Goal: Find contact information: Find contact information

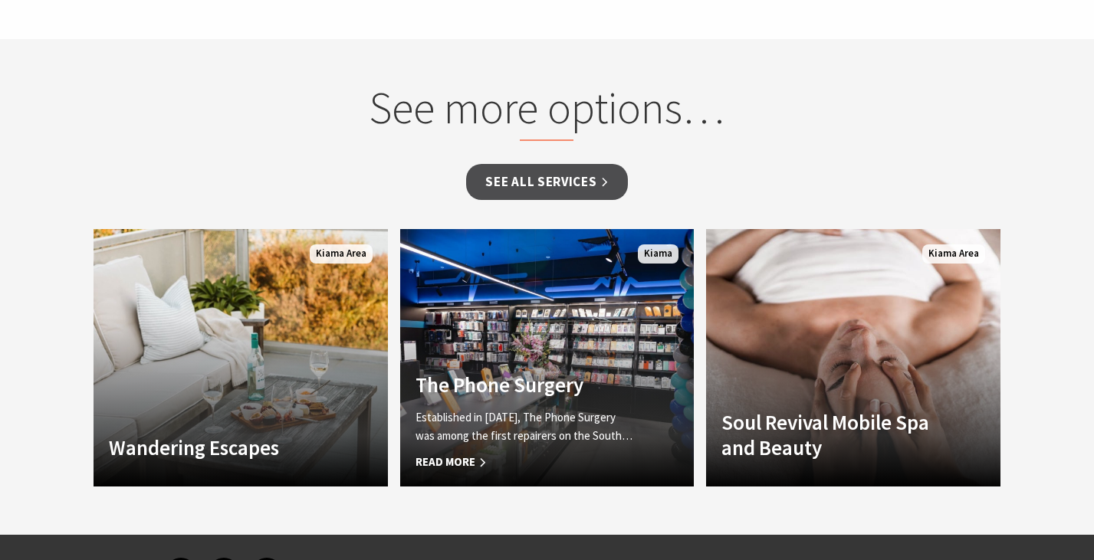
scroll to position [899, 0]
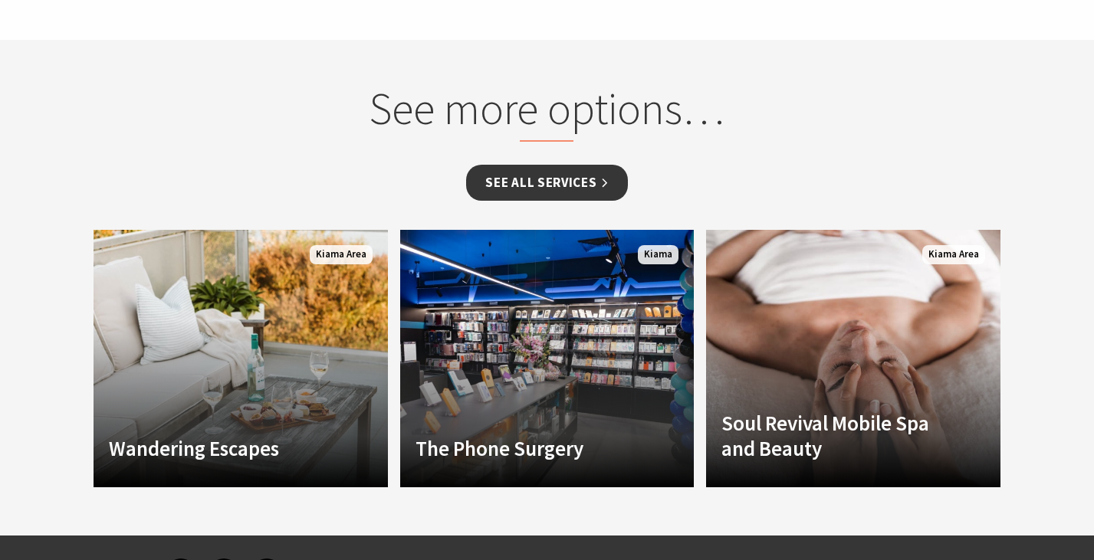
click at [563, 168] on link "See all Services" at bounding box center [546, 183] width 161 height 36
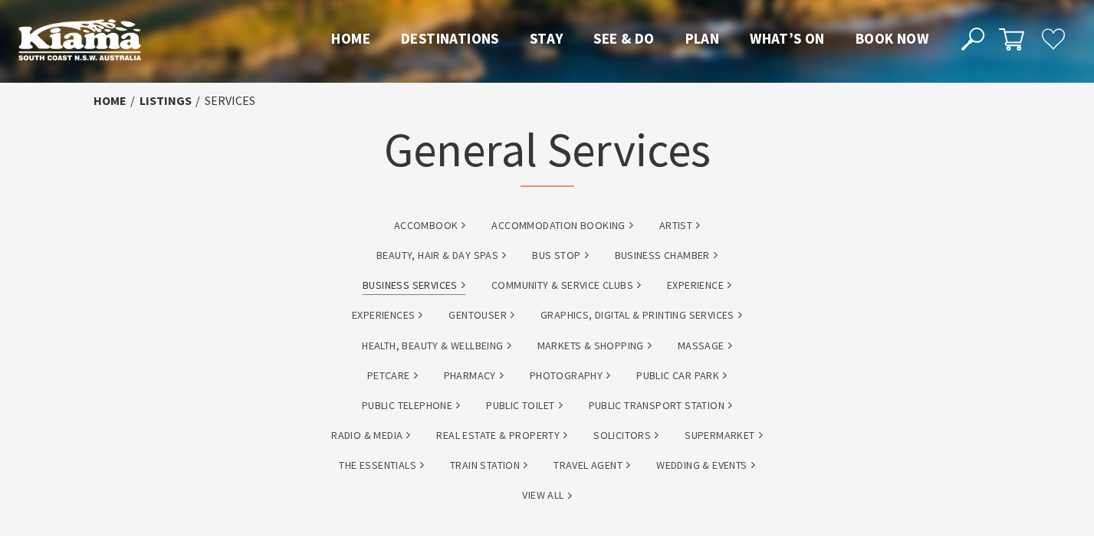
click at [435, 285] on link "Business Services" at bounding box center [413, 286] width 103 height 18
click at [438, 345] on link "Health, Beauty & Wellbeing" at bounding box center [436, 346] width 149 height 18
click at [523, 441] on link "Real Estate & Property" at bounding box center [501, 436] width 131 height 18
click at [583, 471] on link "Travel Agent" at bounding box center [591, 466] width 77 height 18
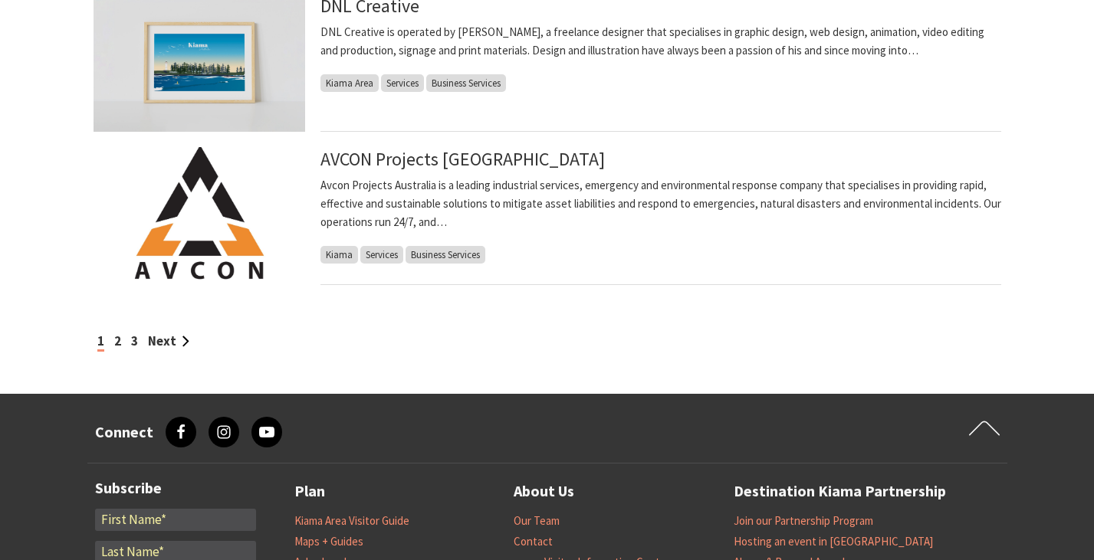
scroll to position [1544, 0]
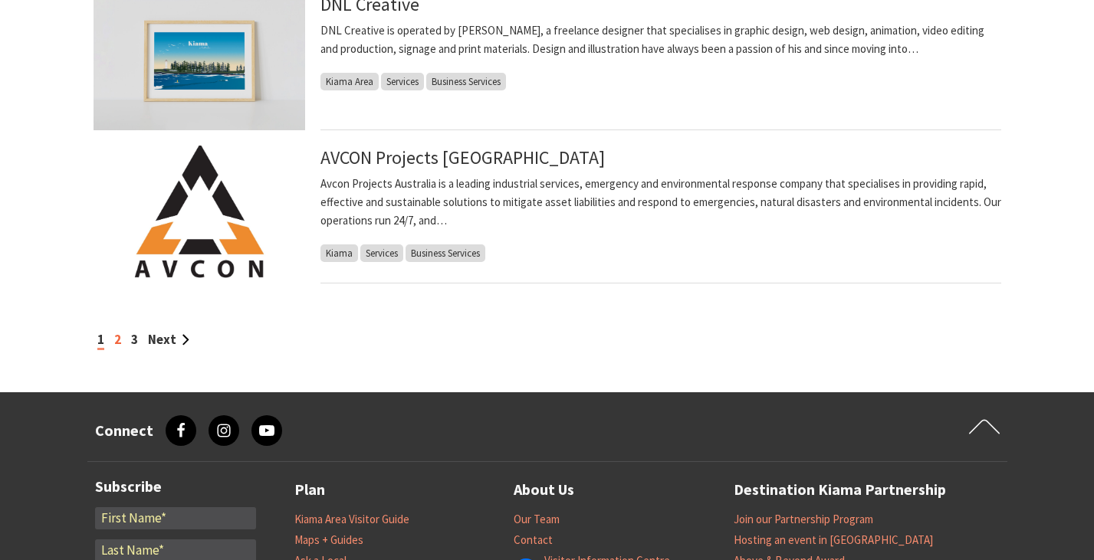
click at [117, 339] on link "2" at bounding box center [117, 339] width 7 height 17
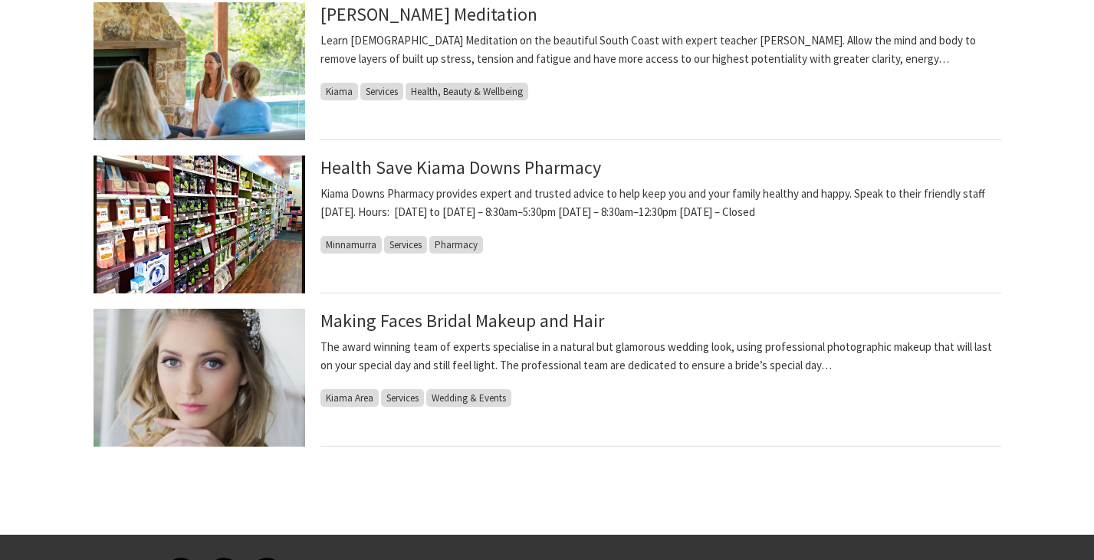
scroll to position [944, 0]
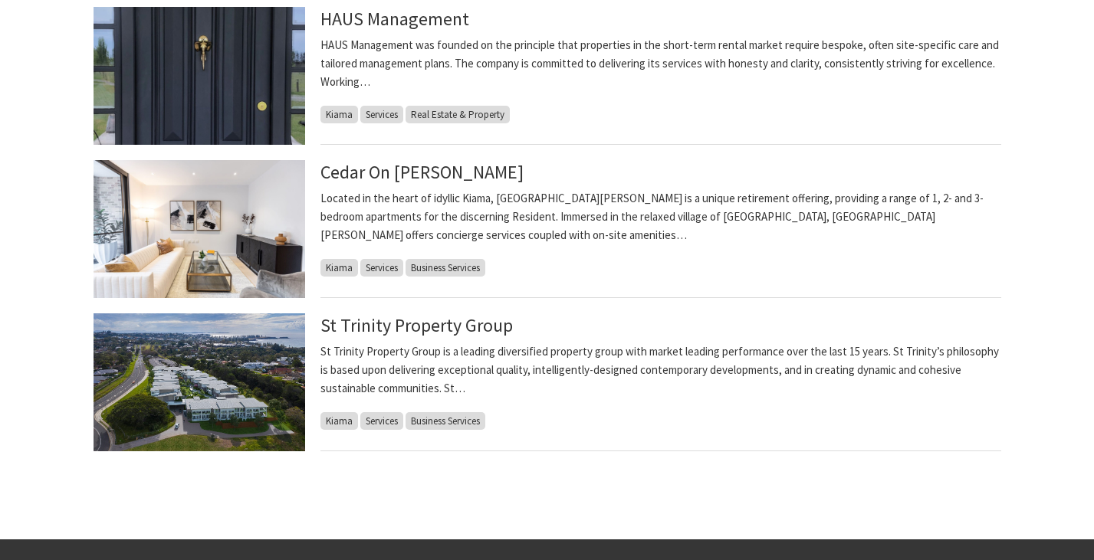
scroll to position [658, 0]
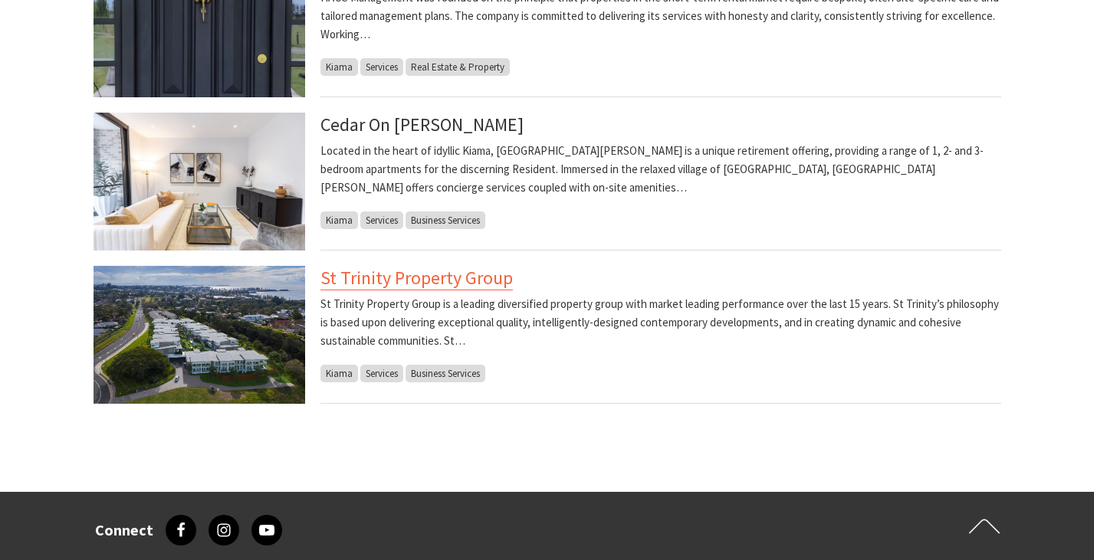
click at [416, 282] on link "St Trinity Property Group" at bounding box center [416, 278] width 192 height 25
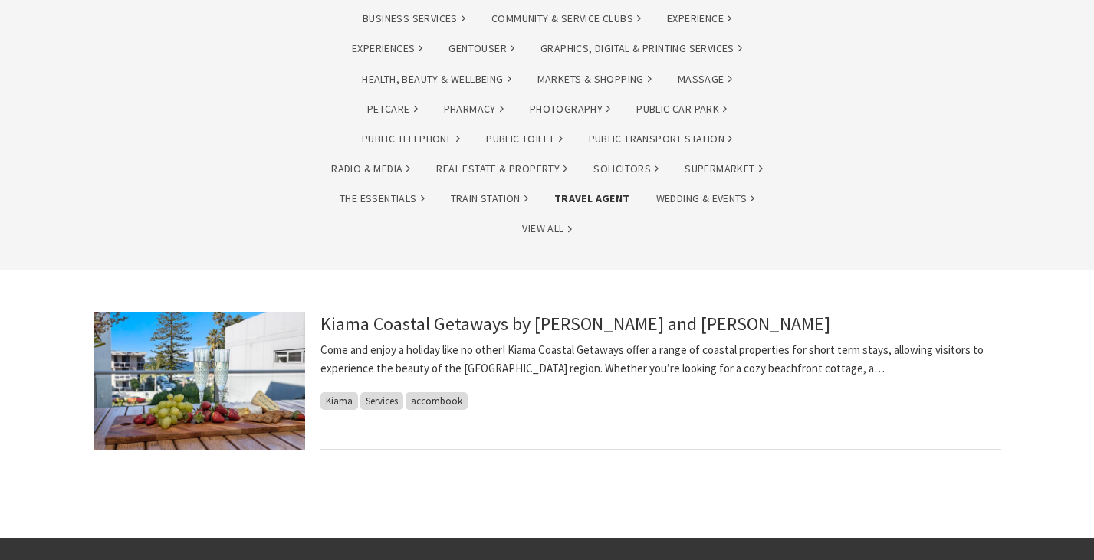
scroll to position [310, 0]
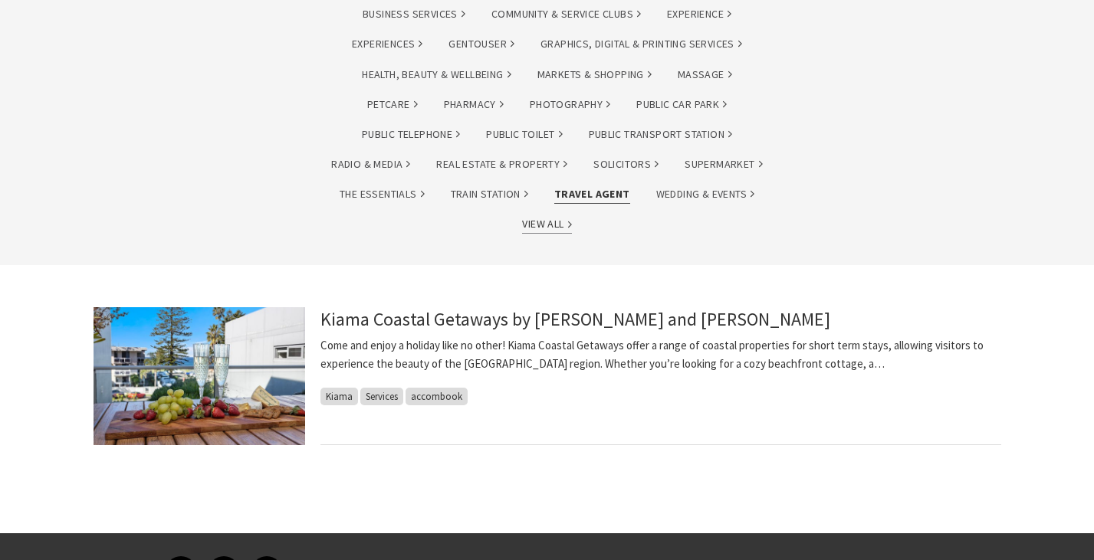
click at [558, 221] on link "View All" at bounding box center [546, 224] width 49 height 18
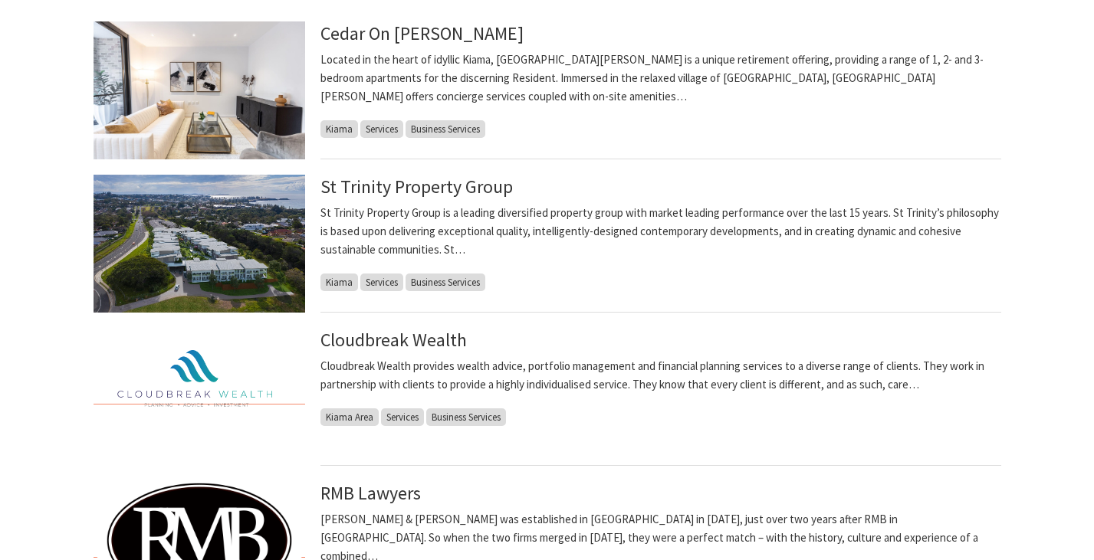
scroll to position [596, 0]
click at [409, 331] on link "Cloudbreak Wealth" at bounding box center [393, 339] width 146 height 25
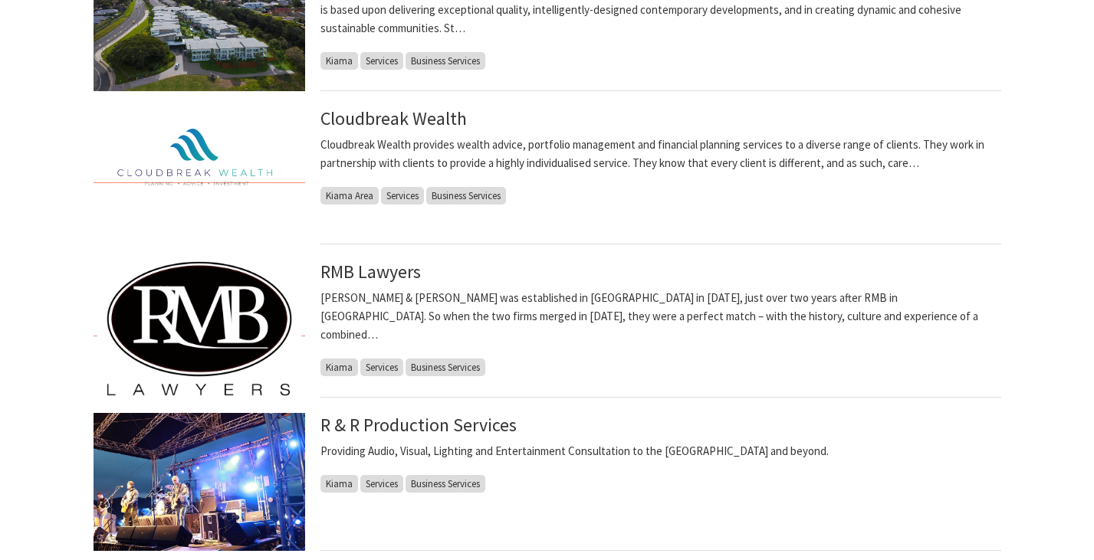
scroll to position [818, 0]
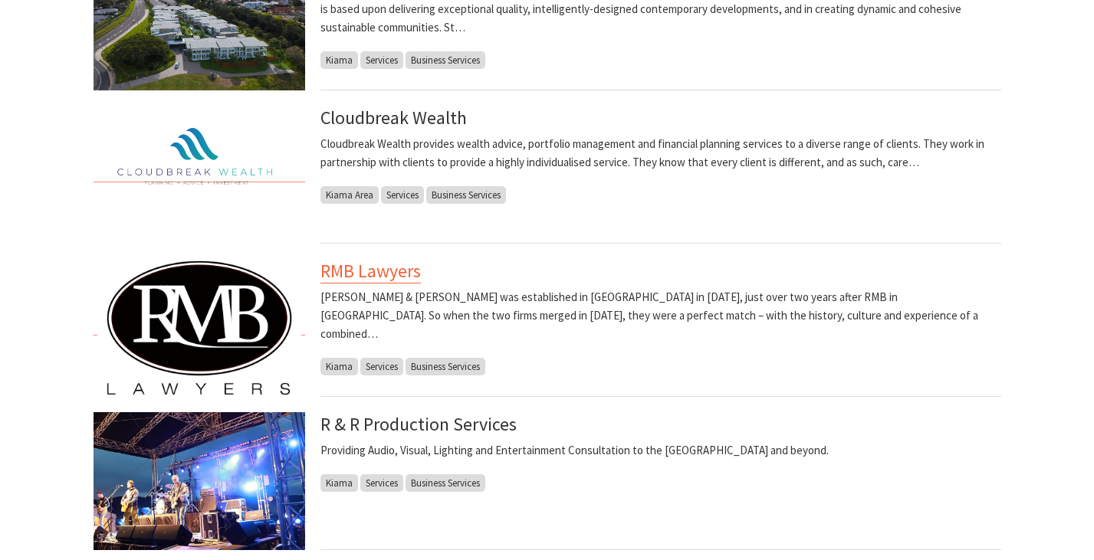
click at [392, 270] on link "RMB Lawyers" at bounding box center [370, 271] width 100 height 25
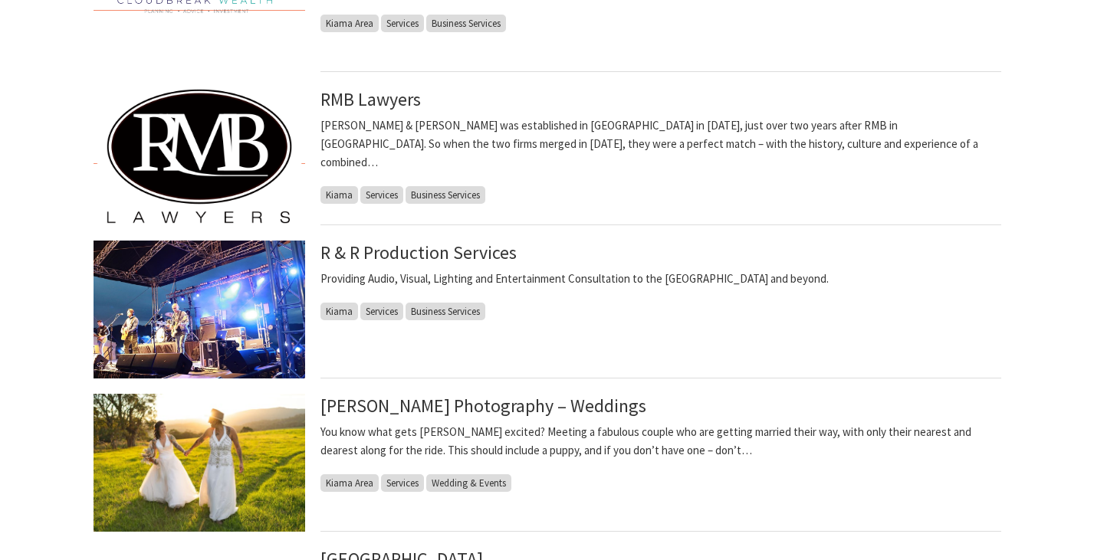
scroll to position [991, 0]
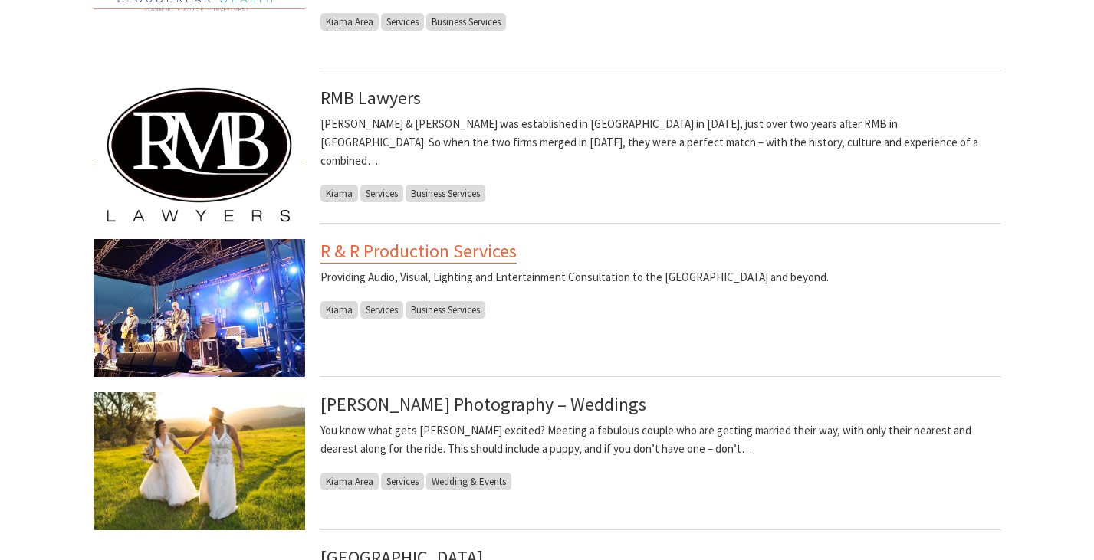
click at [428, 253] on link "R & R Production Services" at bounding box center [418, 251] width 196 height 25
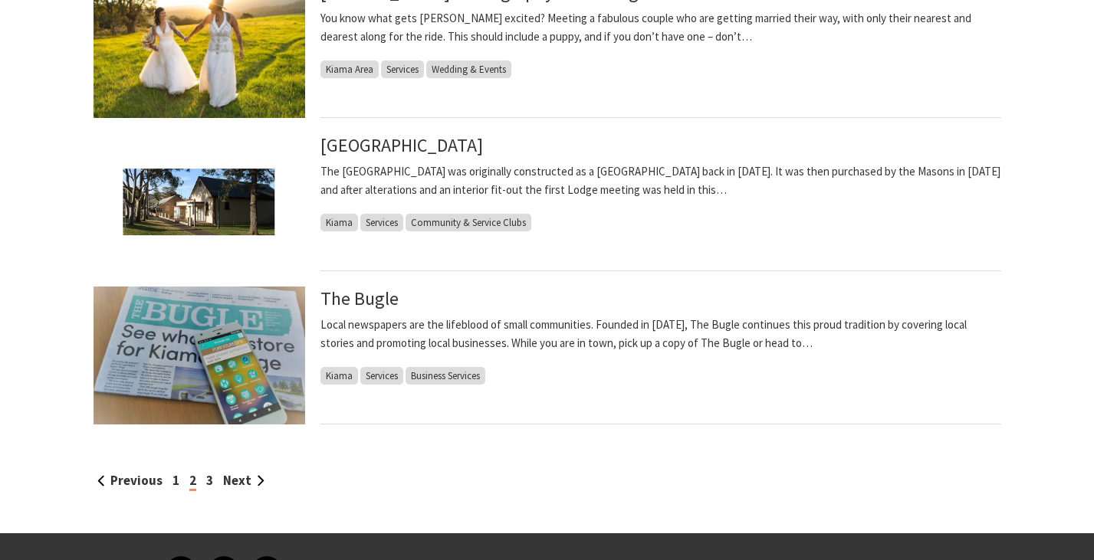
scroll to position [1405, 0]
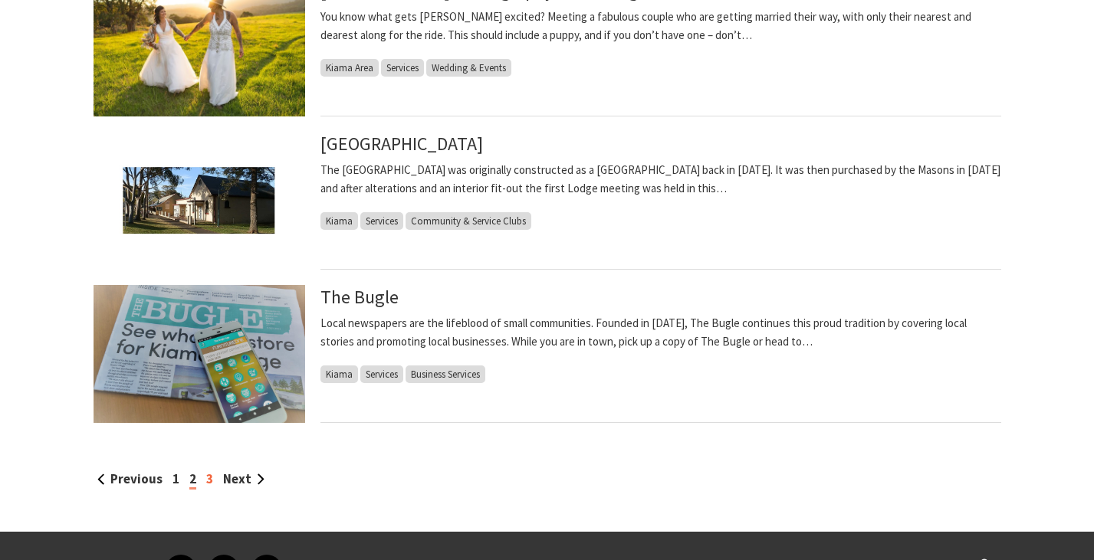
click at [206, 481] on link "3" at bounding box center [209, 479] width 7 height 17
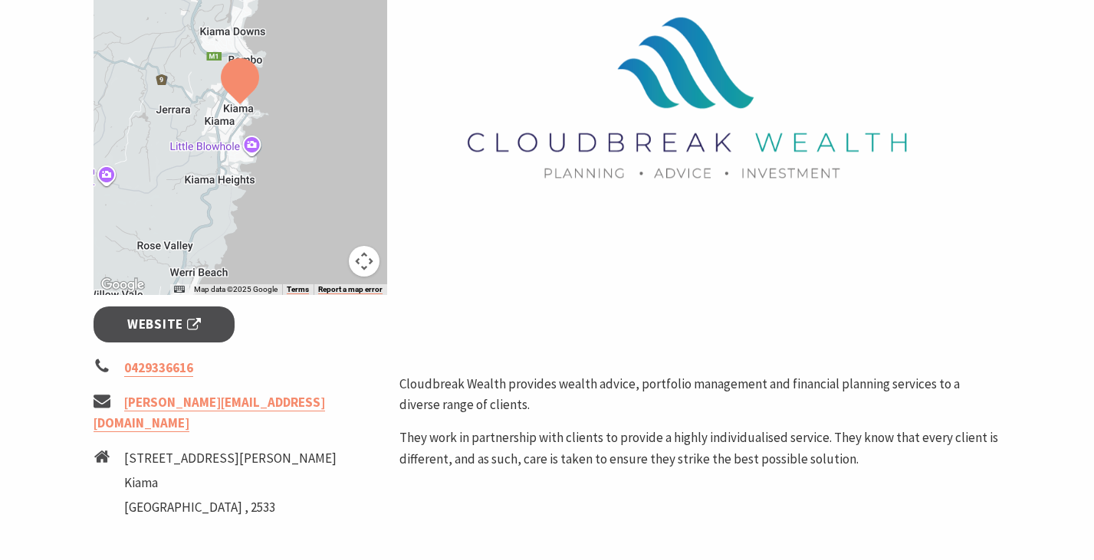
scroll to position [331, 0]
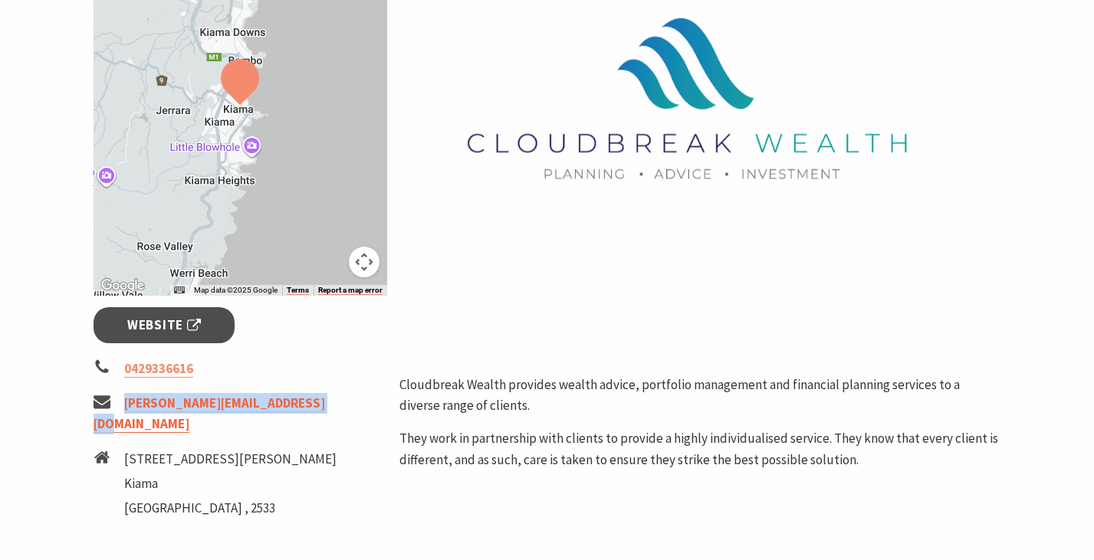
drag, startPoint x: 346, startPoint y: 405, endPoint x: 124, endPoint y: 405, distance: 221.5
click at [124, 405] on li "anthony@cloudbreakwealth.com.au" at bounding box center [240, 413] width 294 height 41
copy link "anthony@cloudbreakwealth.com.au"
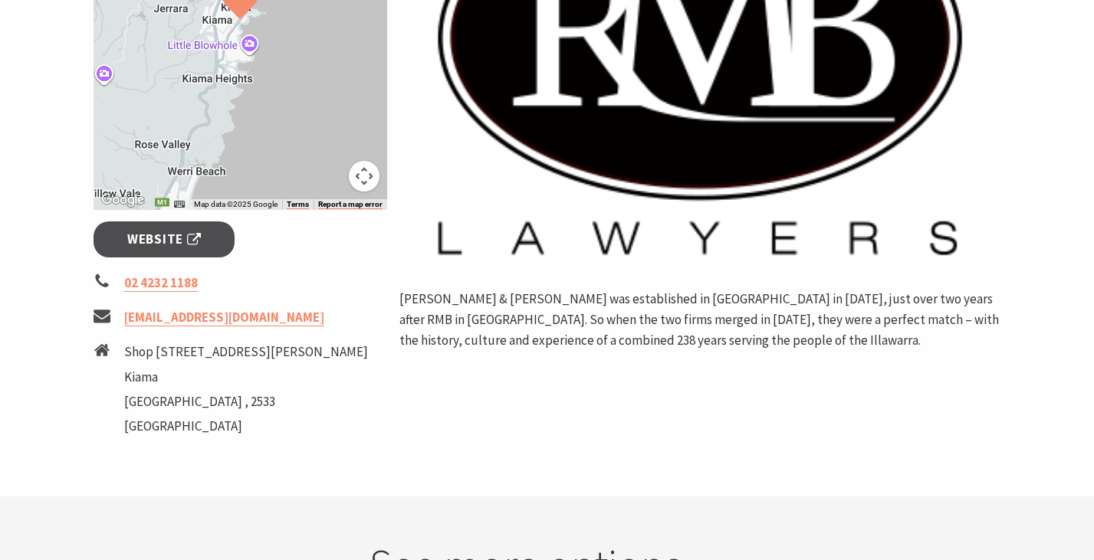
scroll to position [422, 0]
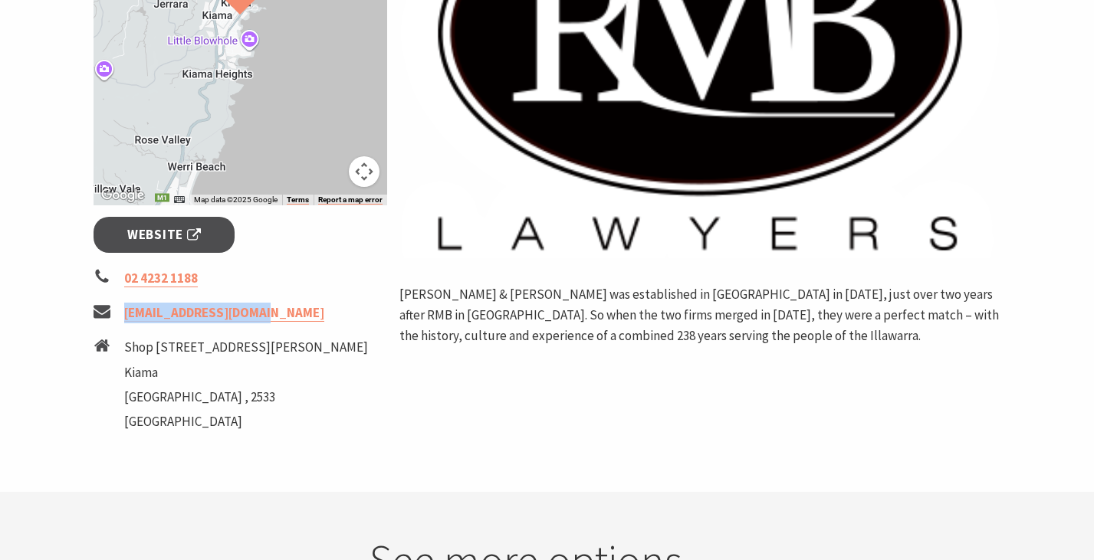
drag, startPoint x: 290, startPoint y: 315, endPoint x: 123, endPoint y: 320, distance: 167.1
click at [123, 320] on li "[EMAIL_ADDRESS][DOMAIN_NAME]" at bounding box center [240, 313] width 294 height 21
copy link "rmb@rmblawyers.com.au"
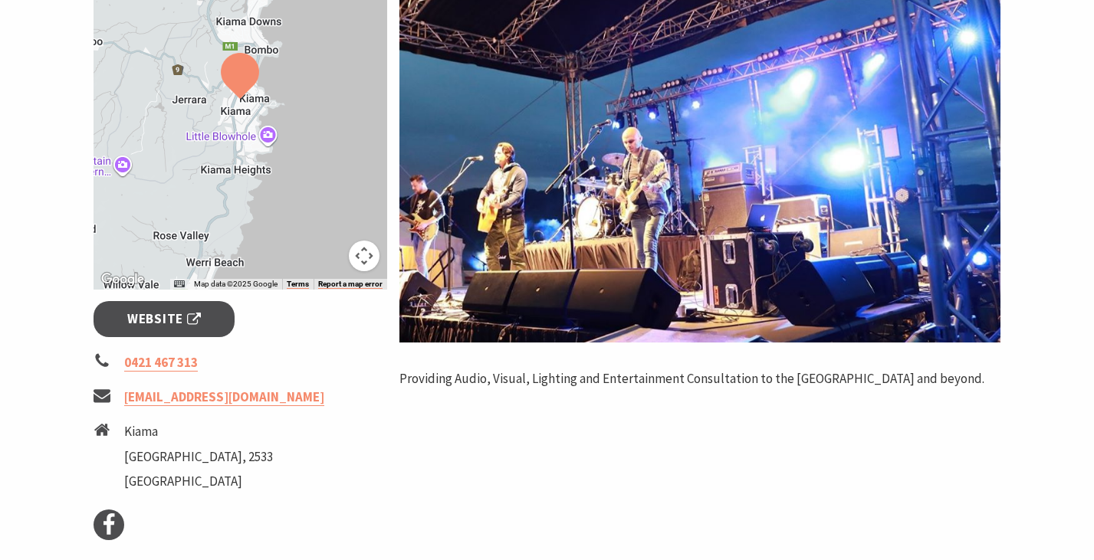
scroll to position [343, 0]
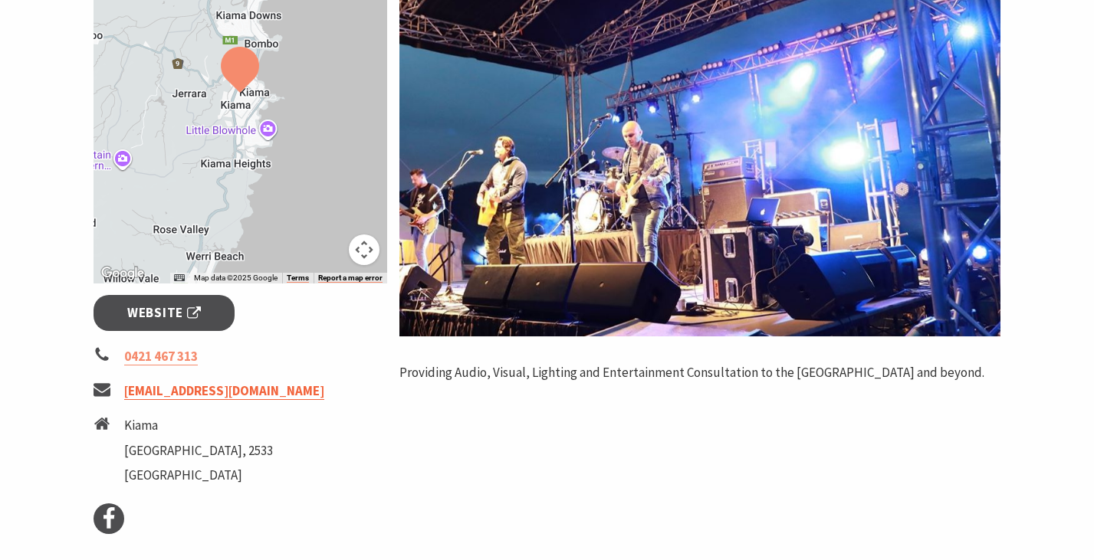
drag, startPoint x: 333, startPoint y: 393, endPoint x: 125, endPoint y: 393, distance: 208.5
click at [125, 393] on li "[EMAIL_ADDRESS][DOMAIN_NAME]" at bounding box center [240, 391] width 294 height 21
copy link "[EMAIL_ADDRESS][DOMAIN_NAME]"
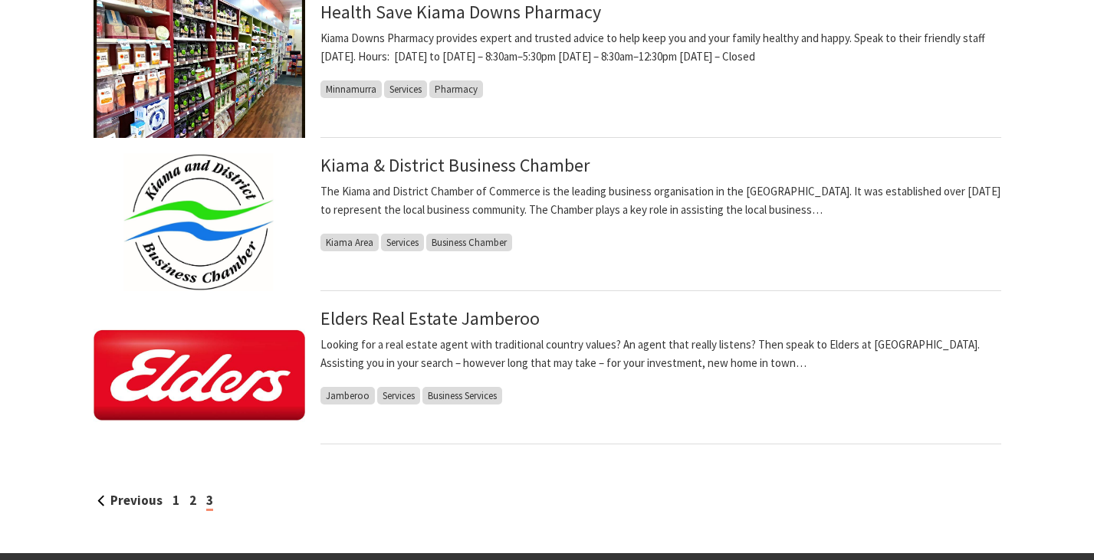
scroll to position [925, 0]
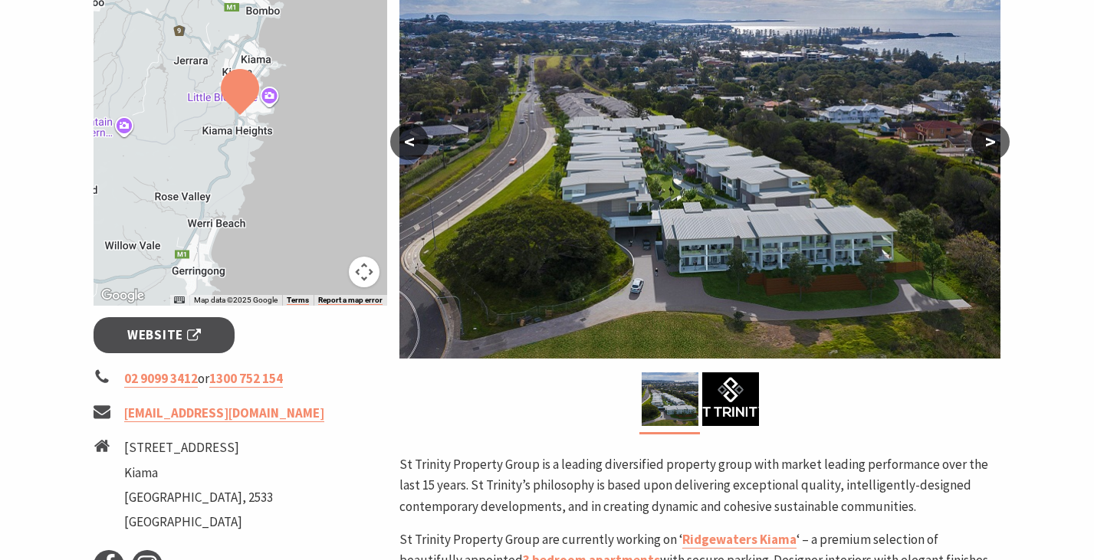
scroll to position [320, 0]
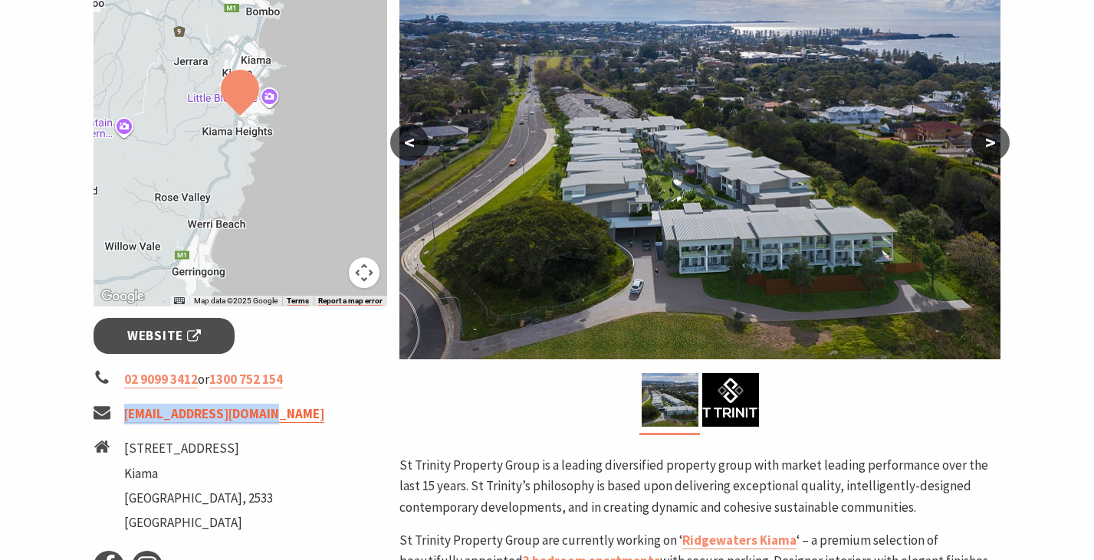
drag, startPoint x: 269, startPoint y: 418, endPoint x: 125, endPoint y: 418, distance: 144.1
click at [124, 418] on li "[EMAIL_ADDRESS][DOMAIN_NAME]" at bounding box center [240, 414] width 294 height 21
copy link "[EMAIL_ADDRESS][DOMAIN_NAME]"
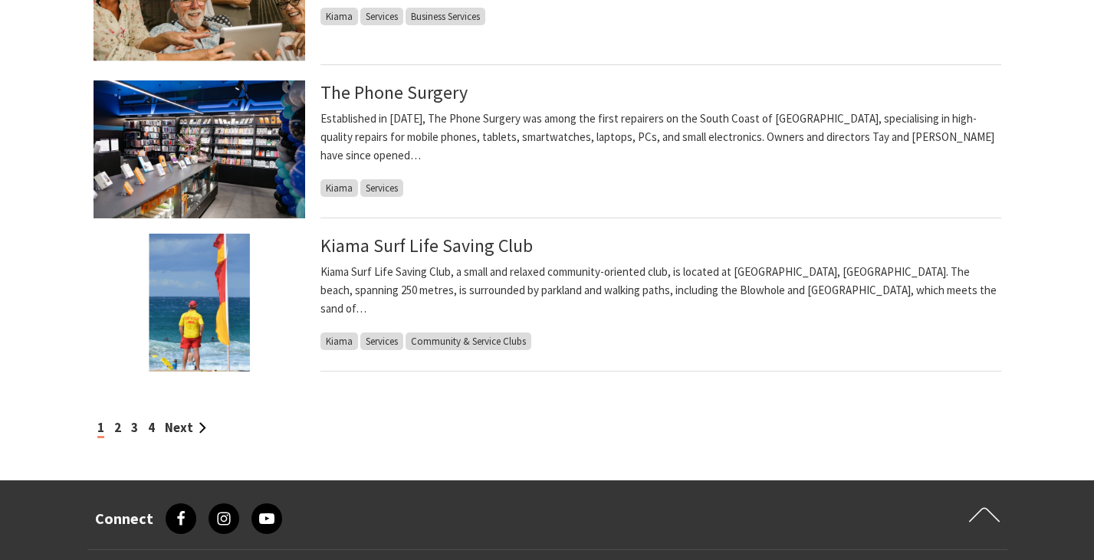
scroll to position [1728, 0]
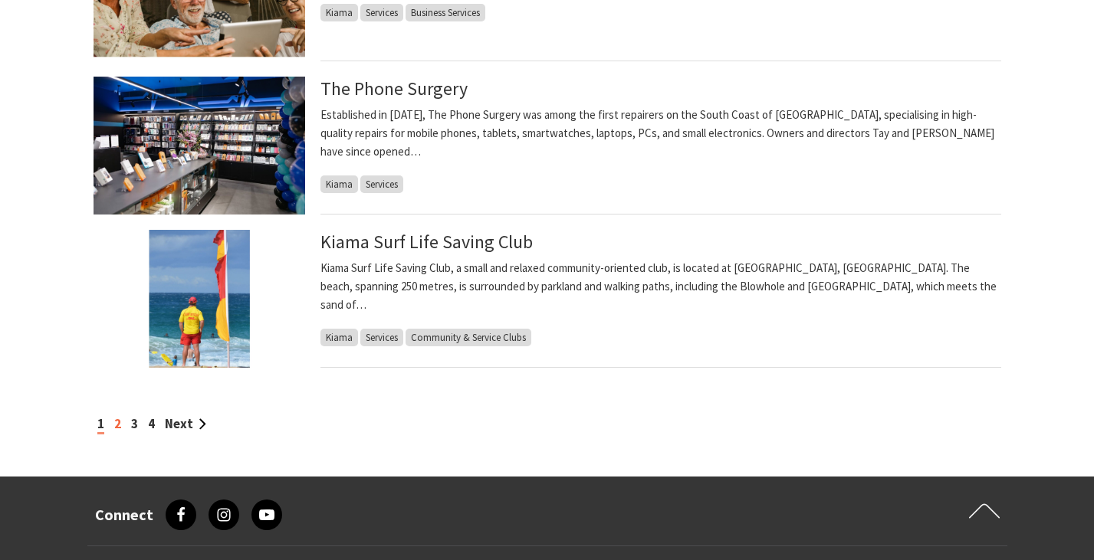
click at [119, 419] on link "2" at bounding box center [117, 423] width 7 height 17
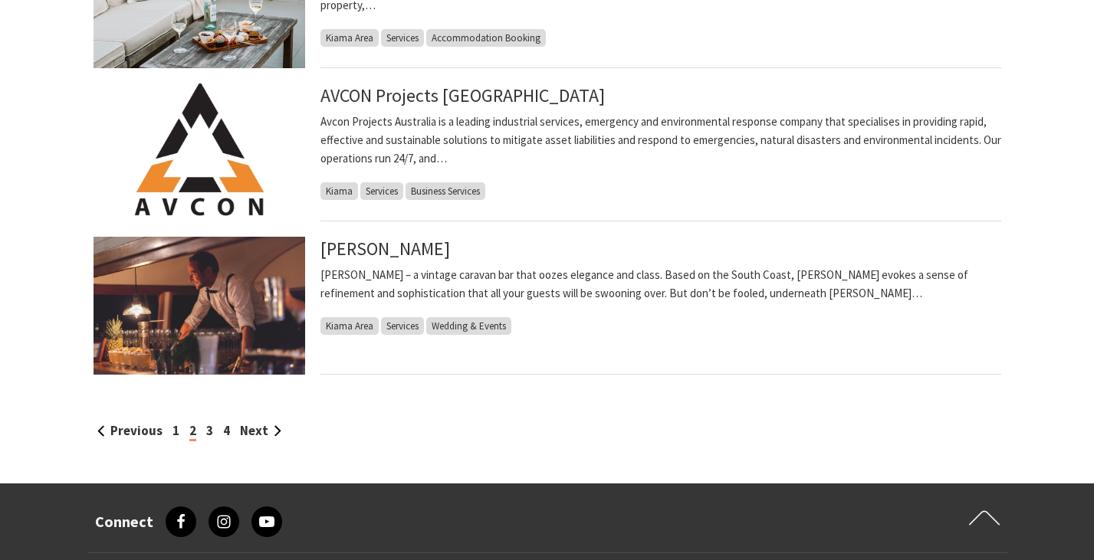
scroll to position [1724, 0]
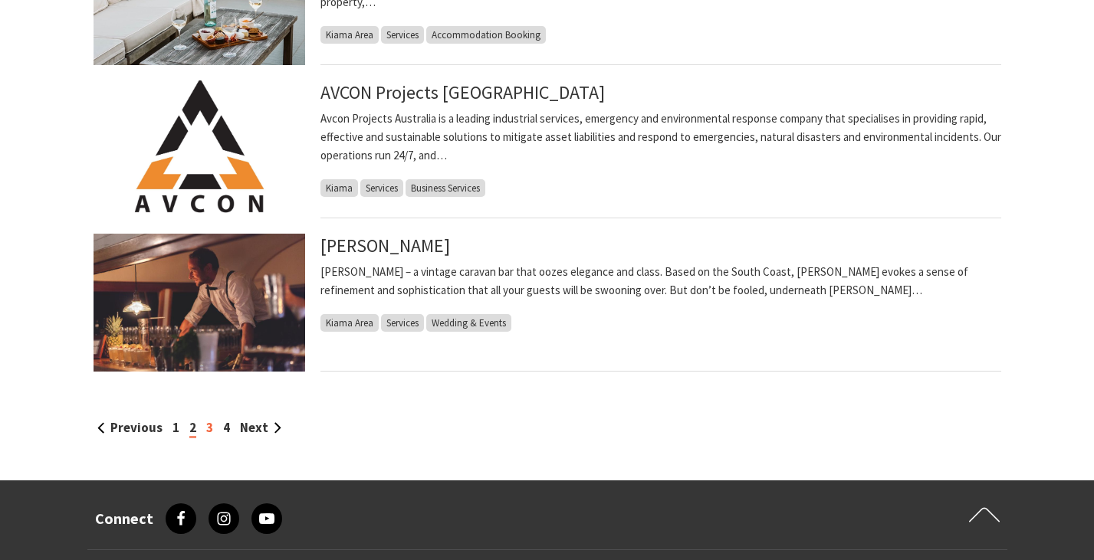
click at [208, 430] on link "3" at bounding box center [209, 427] width 7 height 17
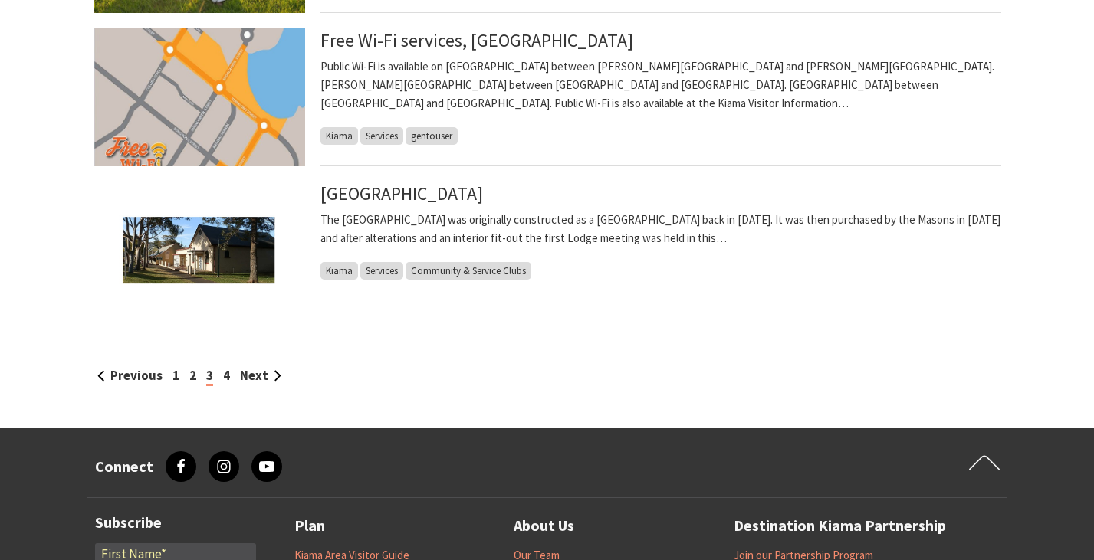
scroll to position [1779, 0]
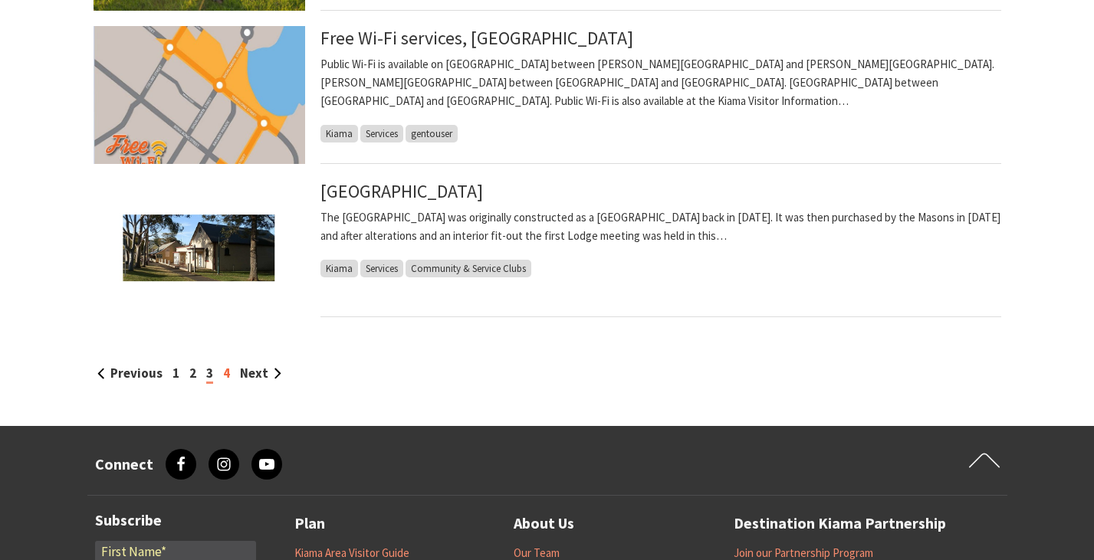
click at [227, 374] on link "4" at bounding box center [226, 373] width 7 height 17
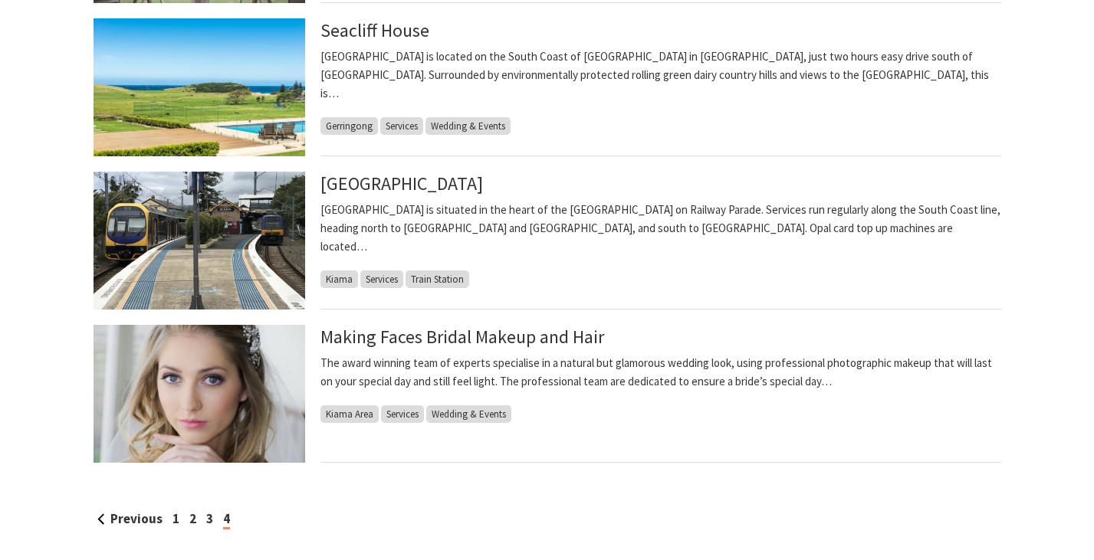
scroll to position [1635, 0]
